Goal: Information Seeking & Learning: Learn about a topic

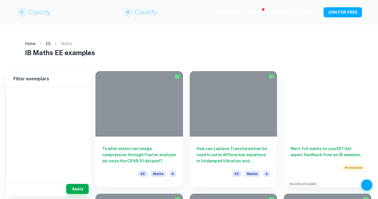
type input "Maths"
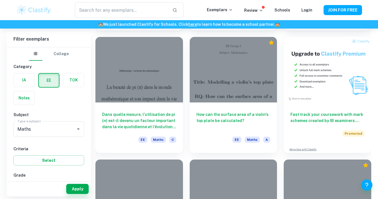
scroll to position [1529, 0]
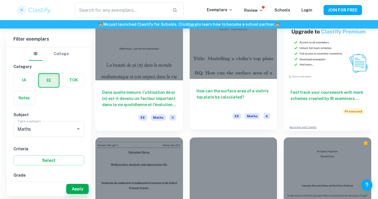
click at [234, 73] on div at bounding box center [233, 46] width 87 height 66
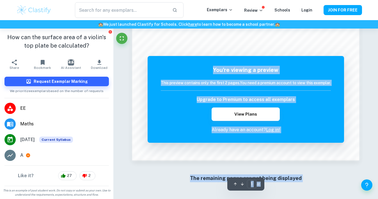
click at [201, 170] on div "The remaining pages are not being displayed" at bounding box center [245, 178] width 227 height 30
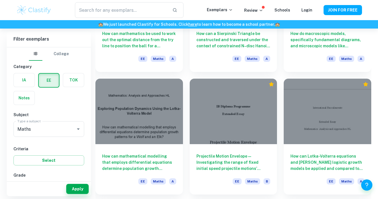
scroll to position [1837, 0]
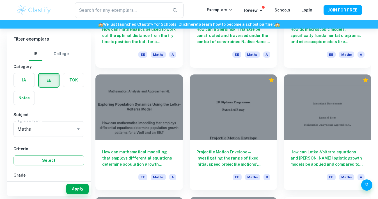
click at [209, 165] on h6 "Projectile Motion Envelope—Investigating the range of fixed initial speed proje…" at bounding box center [233, 158] width 74 height 19
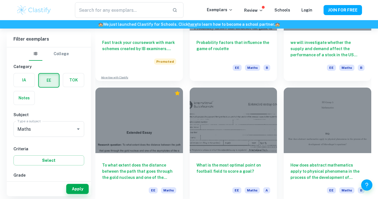
scroll to position [2324, 0]
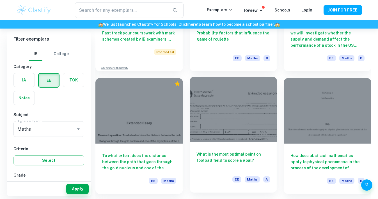
click at [247, 154] on h6 "What is the most optimal point on football field to score a goal?" at bounding box center [233, 160] width 74 height 19
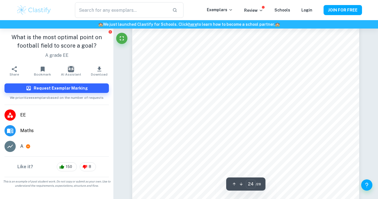
scroll to position [7679, 0]
type input "28"
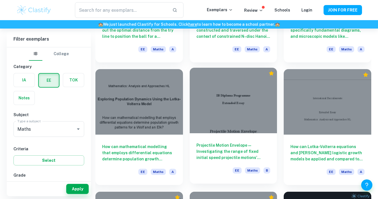
scroll to position [1838, 0]
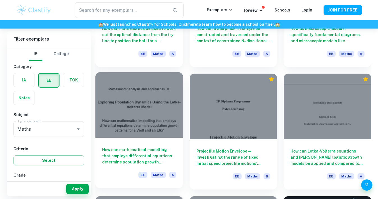
click at [152, 108] on div at bounding box center [138, 105] width 87 height 66
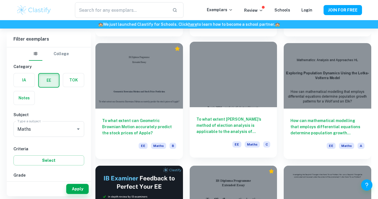
scroll to position [2387, 0]
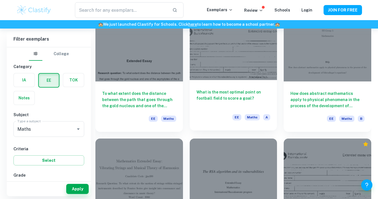
click at [235, 56] on div at bounding box center [233, 48] width 87 height 66
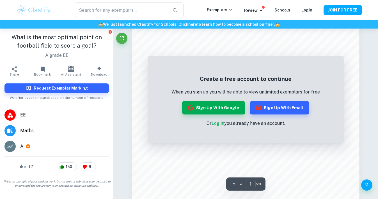
scroll to position [369, 0]
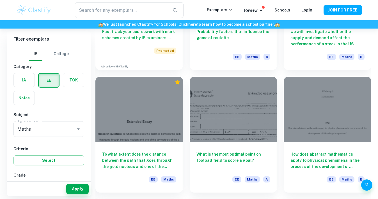
scroll to position [2321, 0]
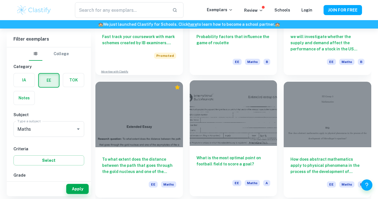
click at [244, 100] on div at bounding box center [233, 113] width 87 height 66
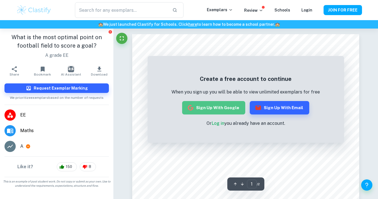
click at [238, 110] on button "Sign up with Google" at bounding box center [213, 107] width 63 height 13
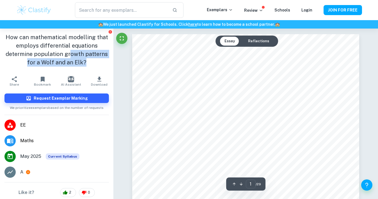
drag, startPoint x: 96, startPoint y: 63, endPoint x: 70, endPoint y: 53, distance: 27.3
click at [70, 53] on h1 "How can mathematical modelling that employs differential equations determine po…" at bounding box center [56, 50] width 104 height 34
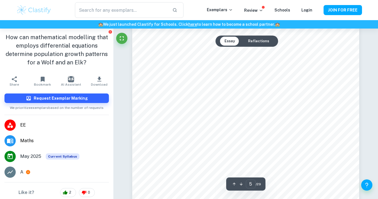
type input "4"
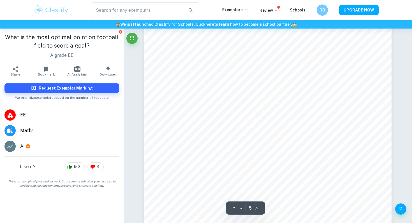
scroll to position [1508, 0]
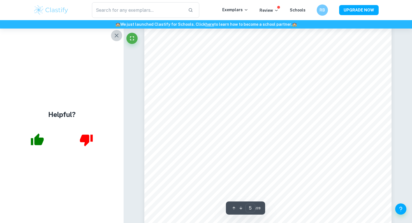
click at [117, 34] on icon "button" at bounding box center [117, 36] width 4 height 4
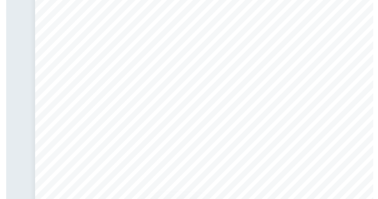
scroll to position [1247, 0]
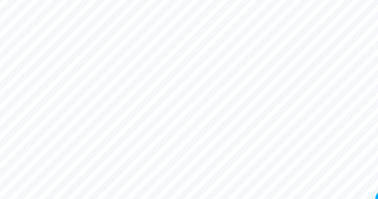
type input "4"
